Goal: Book appointment/travel/reservation

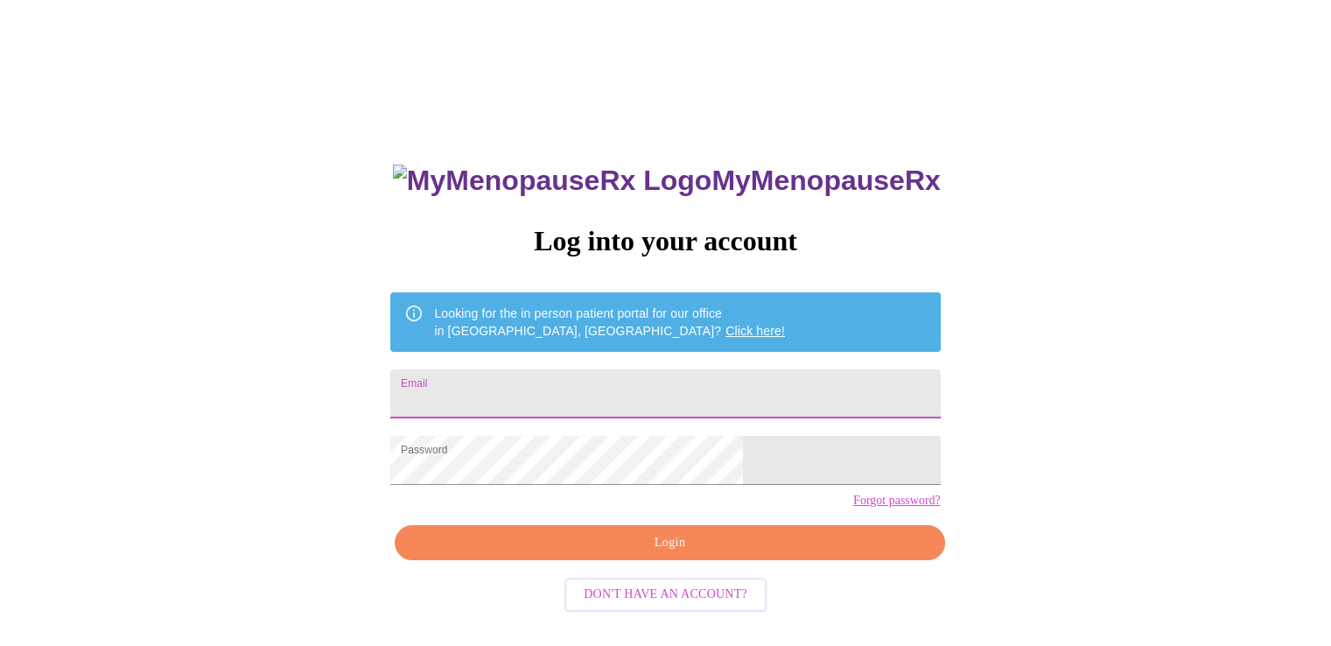
click at [549, 384] on input "Email" at bounding box center [664, 393] width 549 height 49
type input "[EMAIL_ADDRESS][DOMAIN_NAME]"
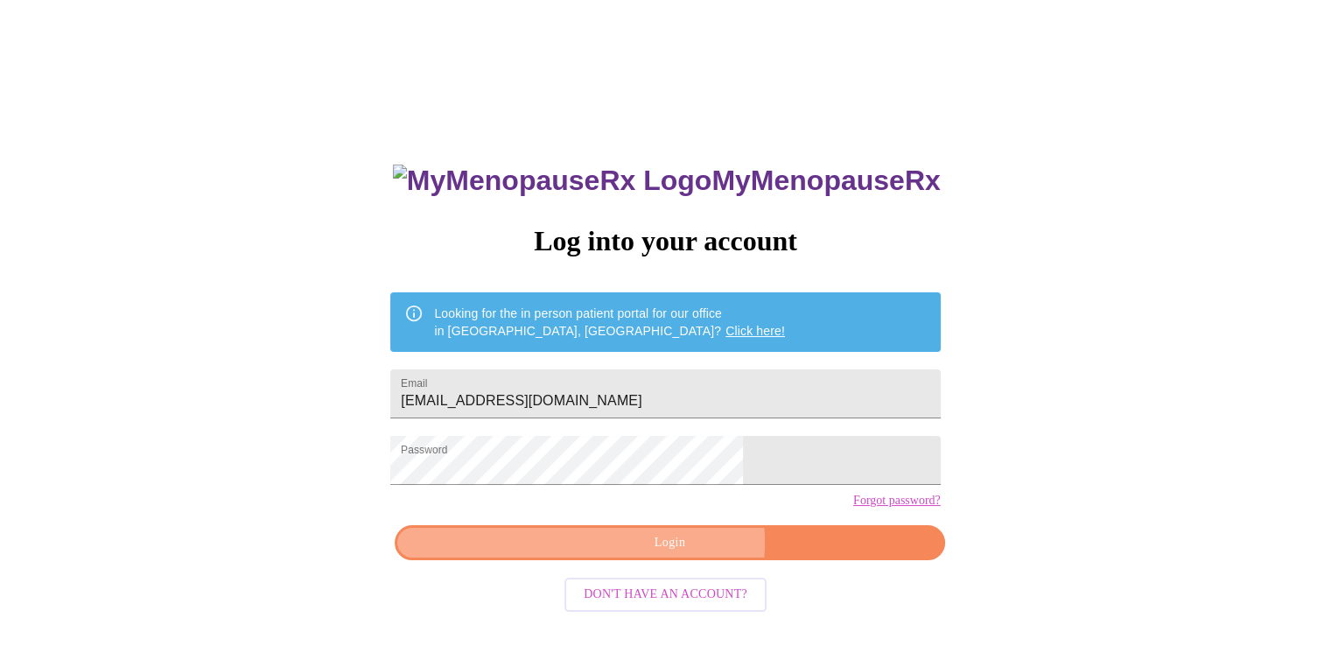
click at [678, 554] on span "Login" at bounding box center [669, 543] width 509 height 22
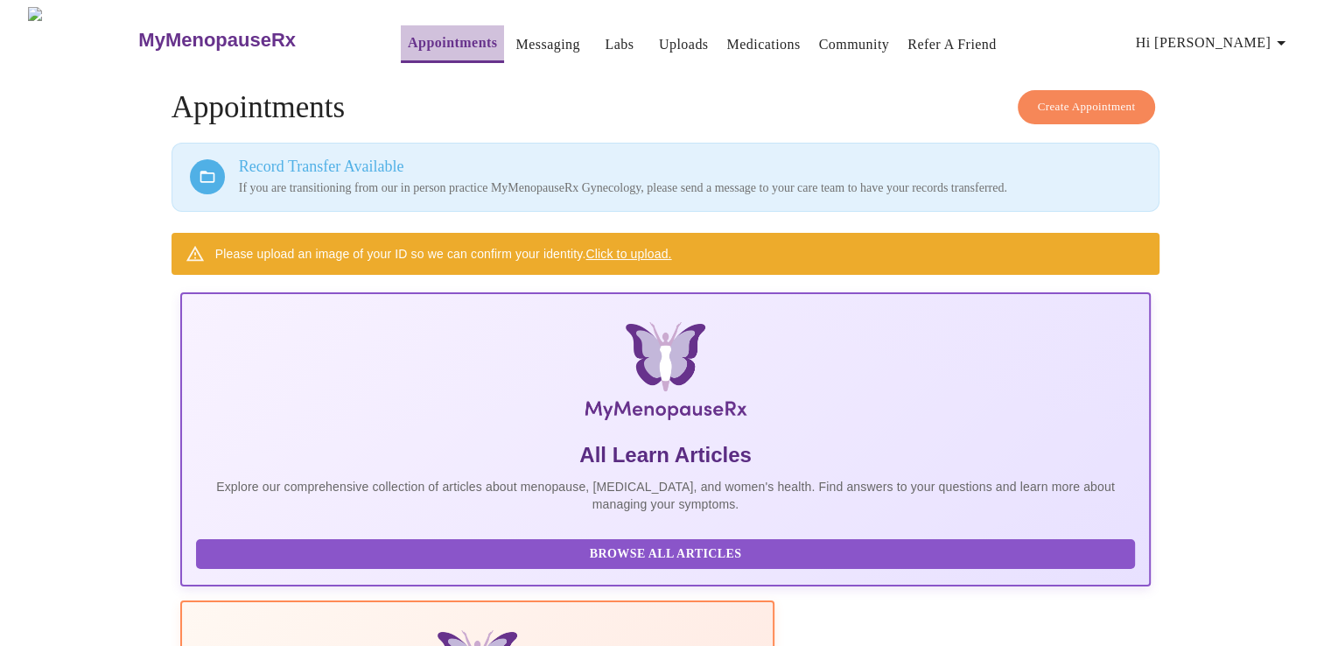
click at [413, 36] on link "Appointments" at bounding box center [452, 43] width 89 height 24
click at [515, 38] on link "Messaging" at bounding box center [547, 44] width 64 height 24
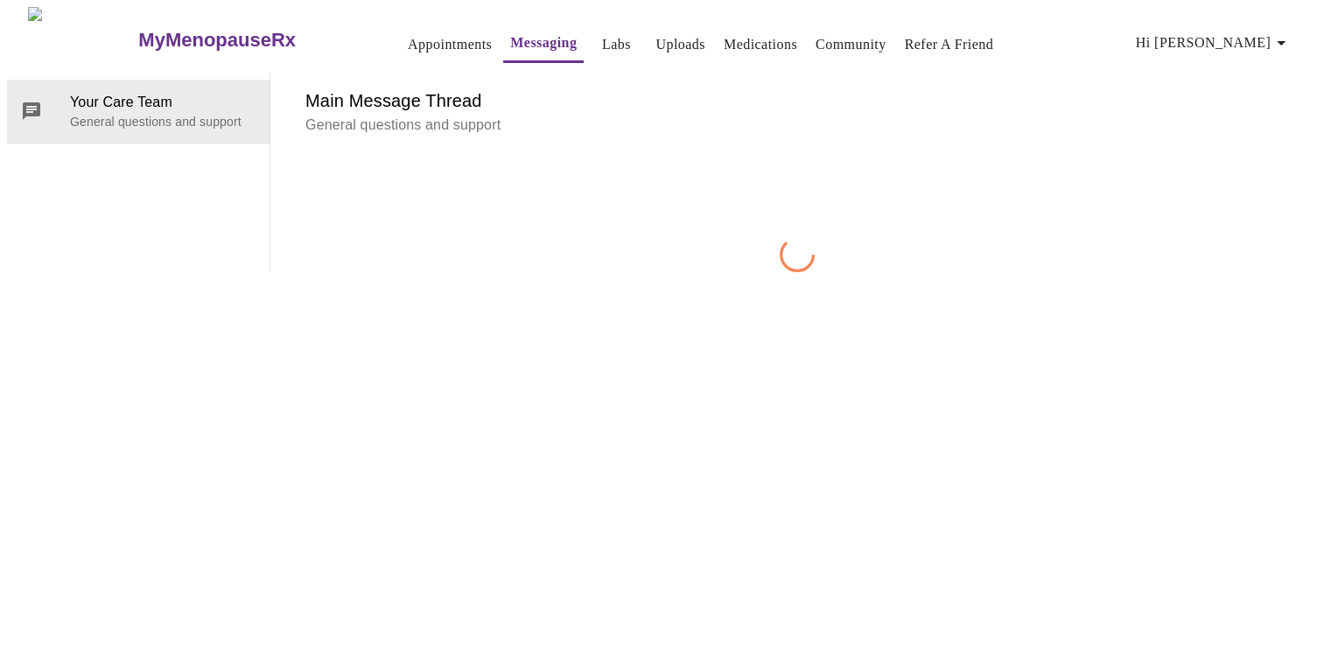
scroll to position [66, 0]
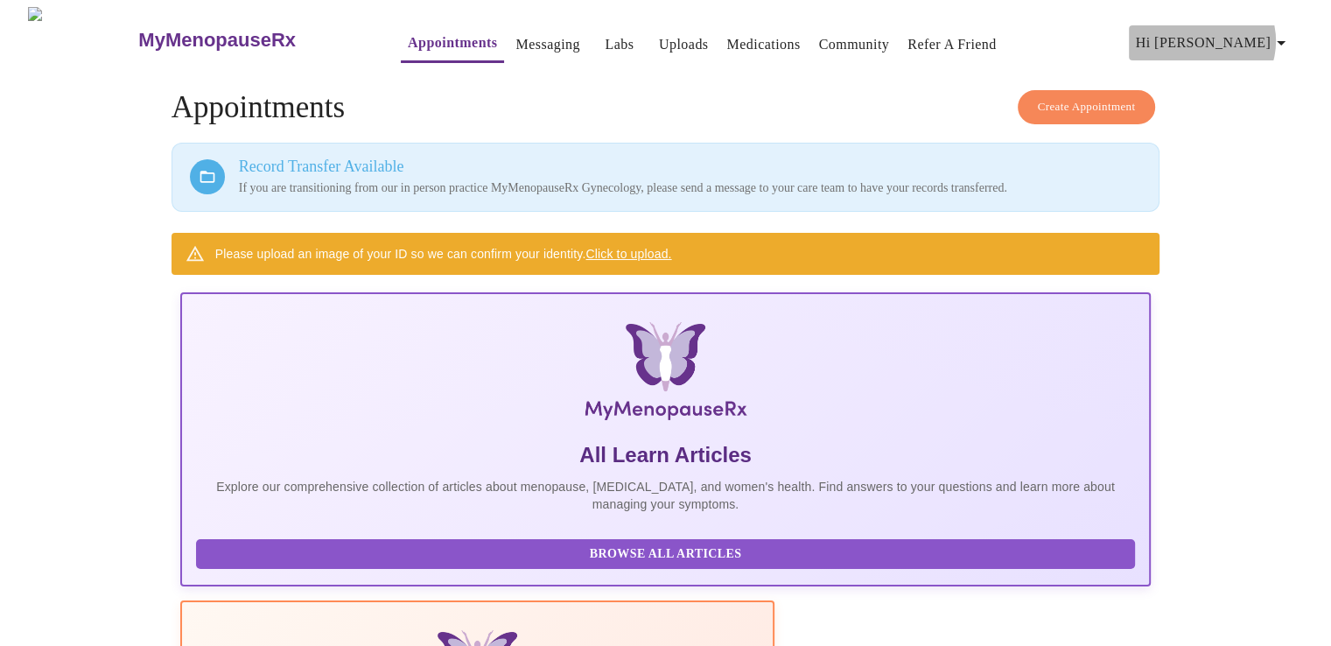
click at [1285, 41] on icon "button" at bounding box center [1280, 43] width 9 height 4
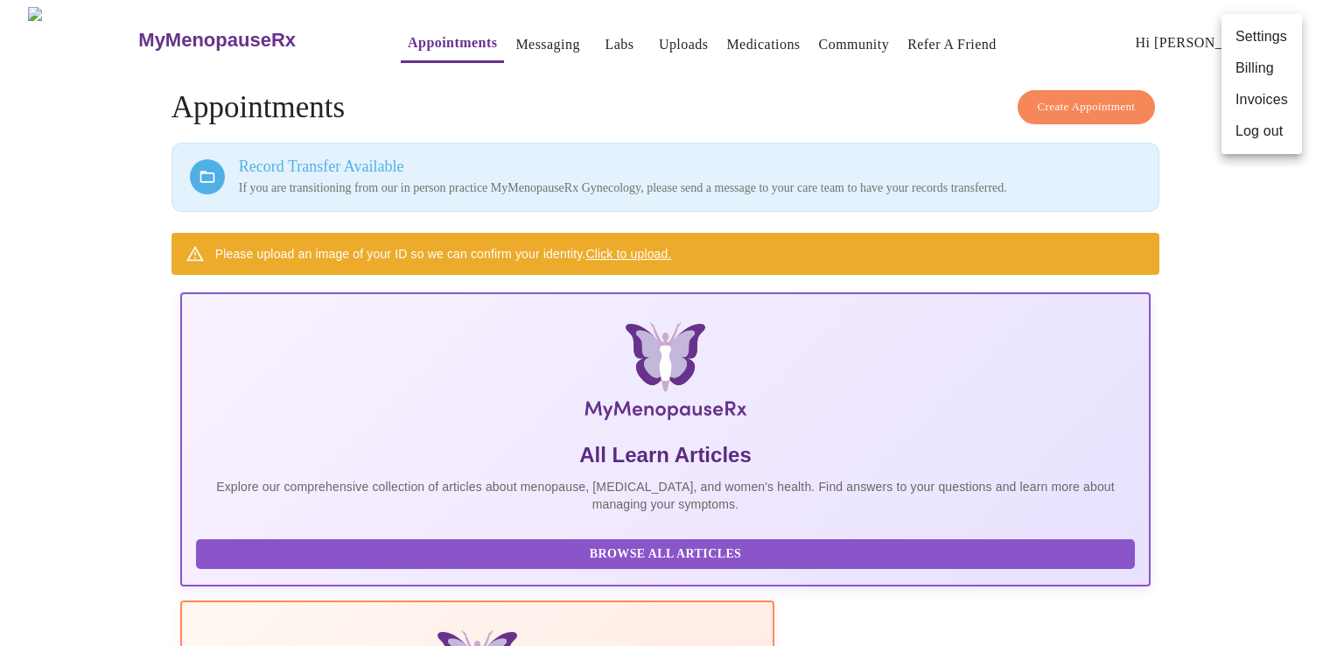
click at [1234, 318] on div at bounding box center [672, 323] width 1344 height 646
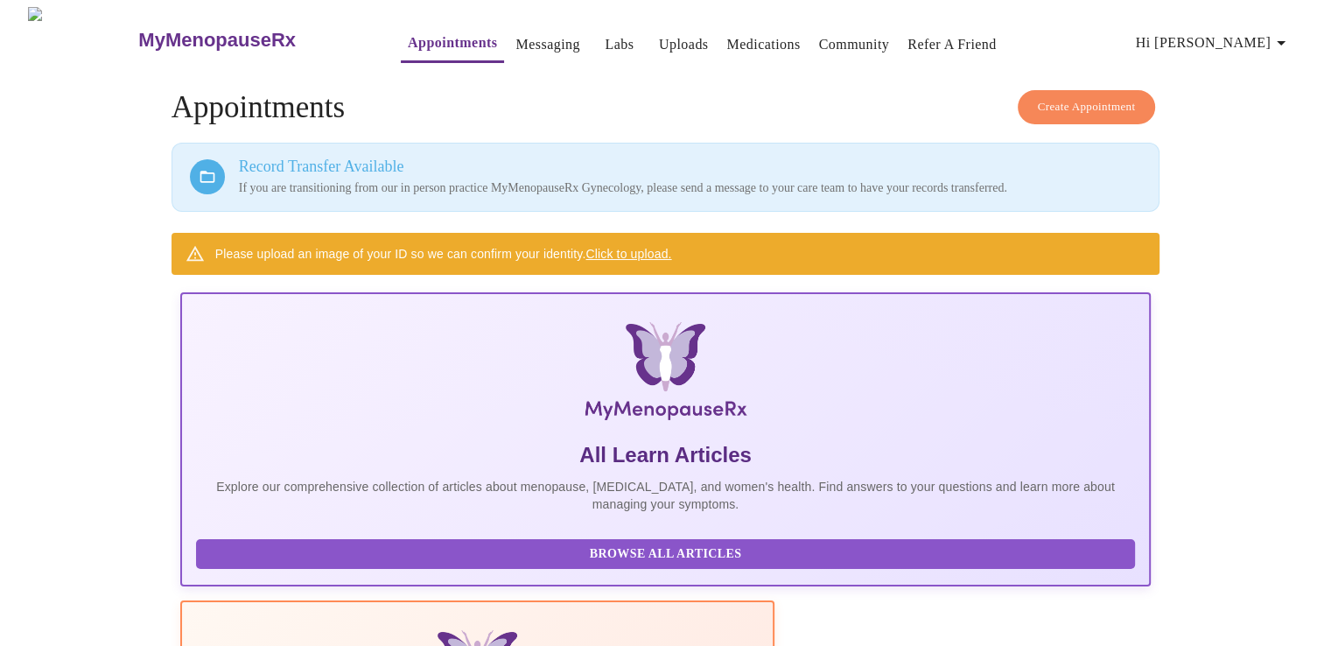
click at [741, 36] on link "Medications" at bounding box center [762, 44] width 73 height 24
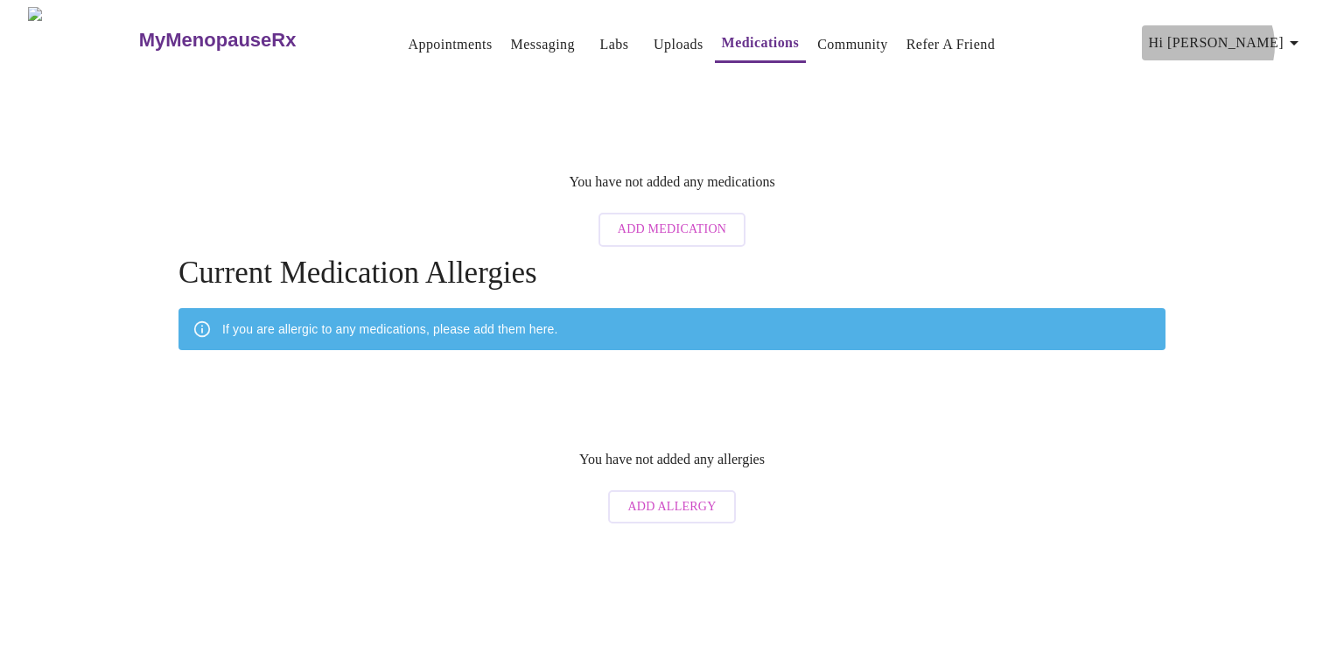
click at [1296, 38] on icon "button" at bounding box center [1293, 42] width 21 height 21
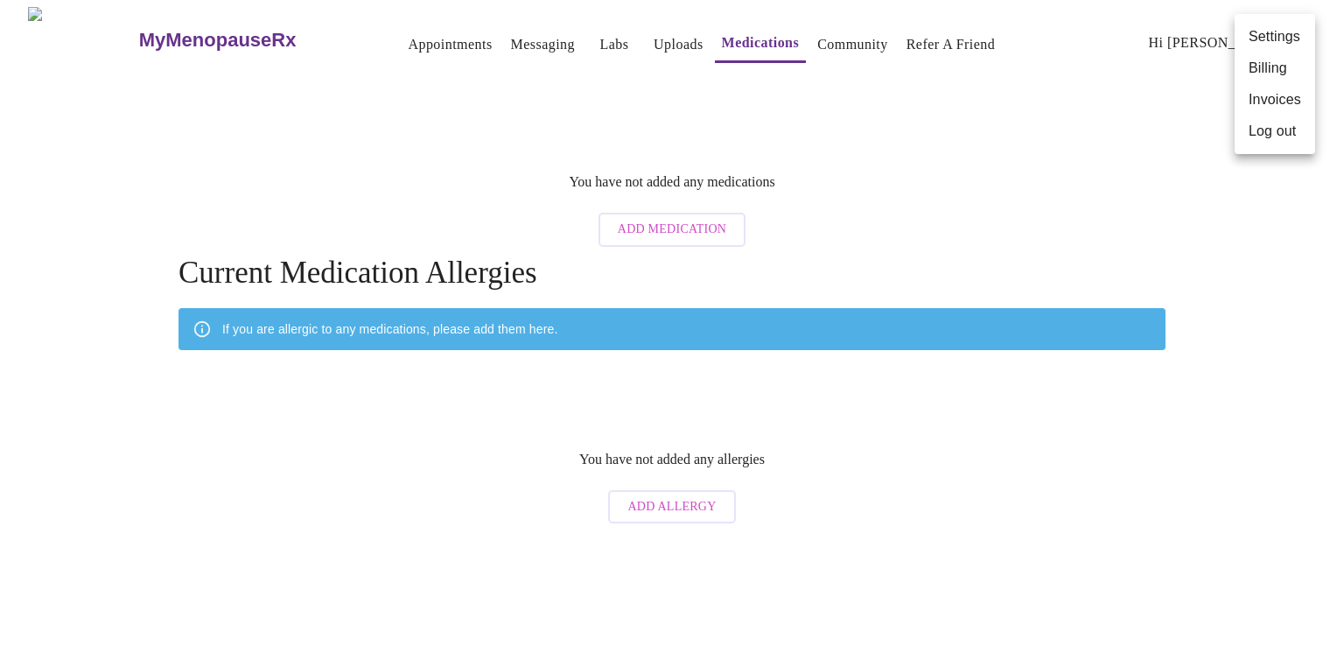
click at [421, 41] on div at bounding box center [672, 323] width 1344 height 646
click at [167, 29] on h3 "MyMenopauseRx" at bounding box center [217, 40] width 157 height 23
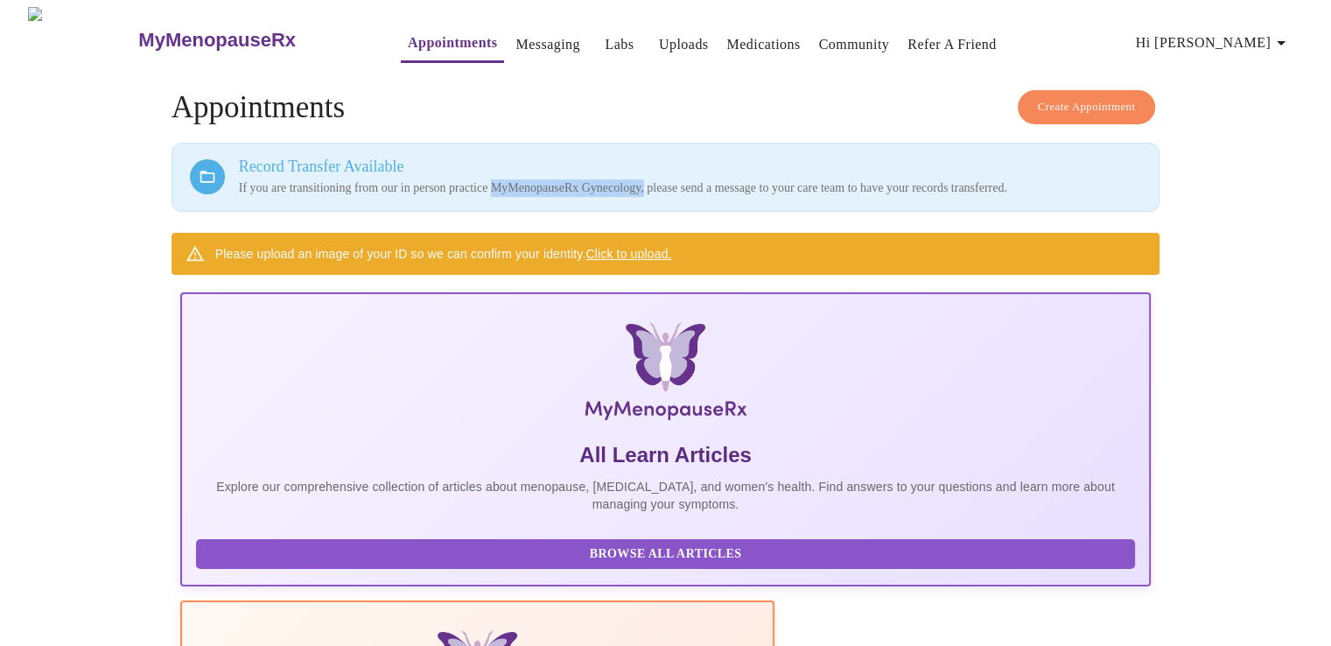
drag, startPoint x: 519, startPoint y: 183, endPoint x: 676, endPoint y: 187, distance: 157.5
click at [676, 187] on p "If you are transitioning from our in person practice MyMenopauseRx Gynecology, …" at bounding box center [690, 187] width 903 height 17
copy p "MyMenopauseRx Gynecology,"
click at [408, 33] on link "Appointments" at bounding box center [452, 43] width 89 height 24
click at [408, 35] on link "Appointments" at bounding box center [452, 43] width 89 height 24
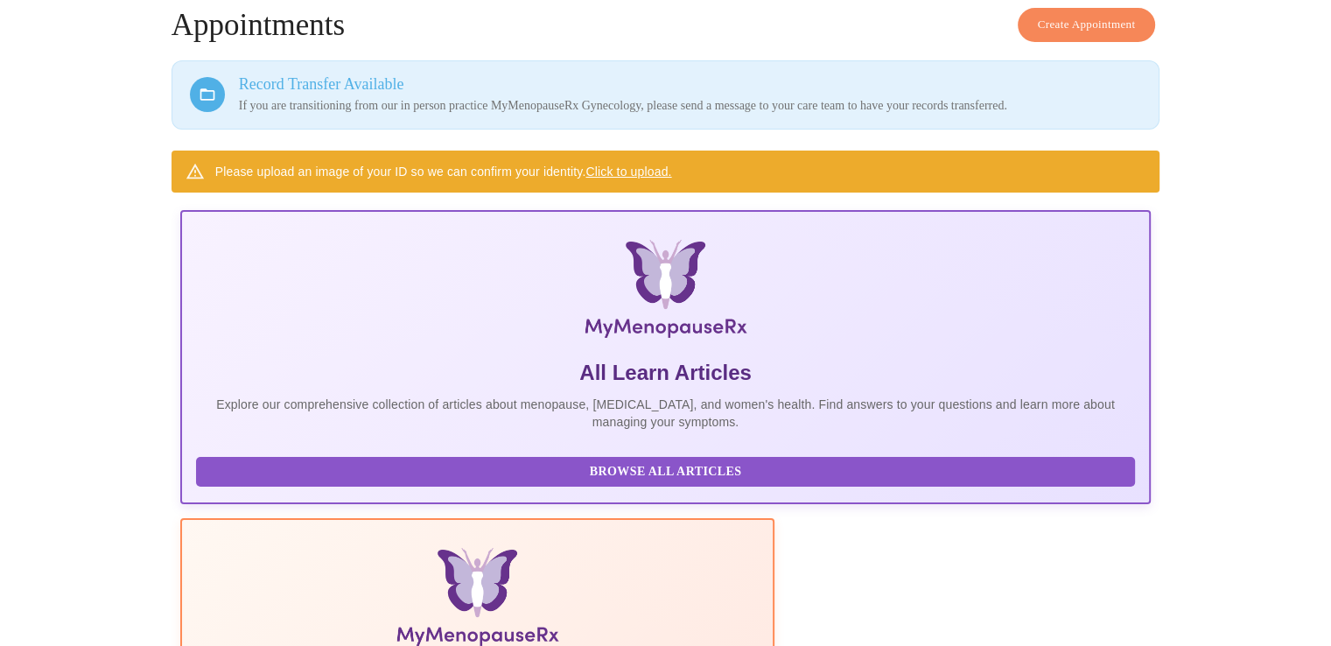
scroll to position [152, 0]
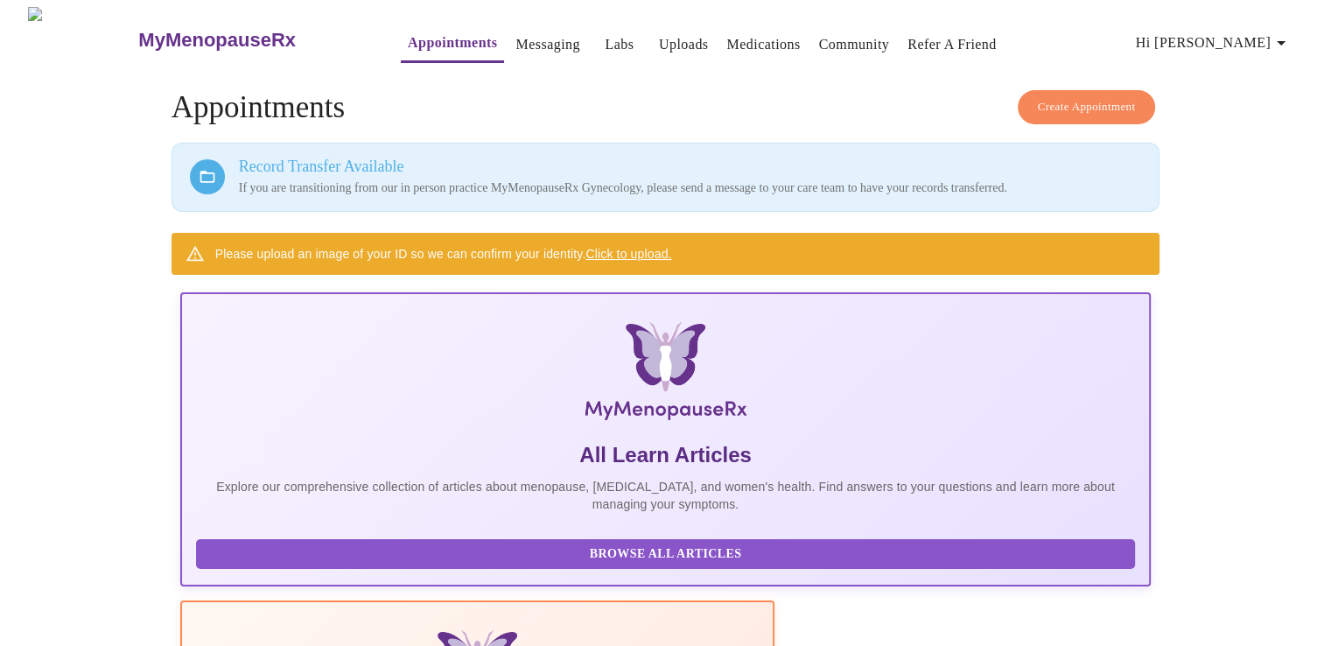
click at [142, 30] on h3 "MyMenopauseRx" at bounding box center [216, 40] width 157 height 23
click at [138, 31] on h3 "MyMenopauseRx" at bounding box center [216, 40] width 157 height 23
